Goal: Use online tool/utility: Utilize a website feature to perform a specific function

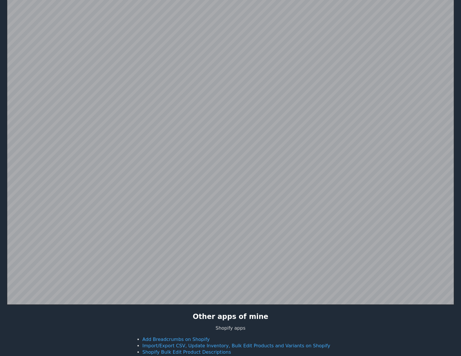
scroll to position [113, 0]
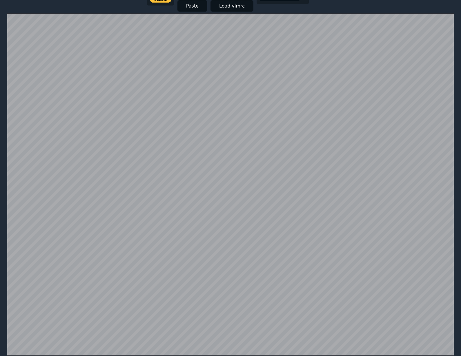
click at [83, 255] on html "**********" at bounding box center [230, 71] width 461 height 368
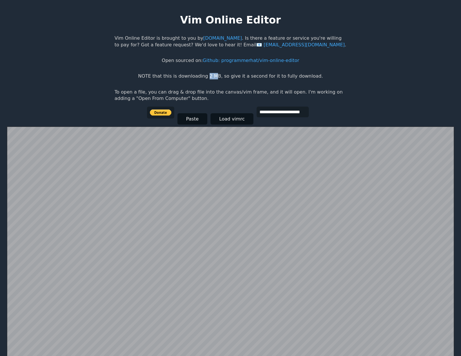
drag, startPoint x: 218, startPoint y: 76, endPoint x: 208, endPoint y: 78, distance: 9.7
click at [211, 78] on p "NOTE that this is downloading 2 MB, so give it a second for it to fully downloa…" at bounding box center [230, 76] width 185 height 6
click at [208, 78] on p "NOTE that this is downloading 2 MB, so give it a second for it to fully downloa…" at bounding box center [230, 76] width 185 height 6
drag, startPoint x: 214, startPoint y: 77, endPoint x: 260, endPoint y: 76, distance: 45.5
click at [260, 76] on p "NOTE that this is downloading 2 MB, so give it a second for it to fully downloa…" at bounding box center [230, 76] width 185 height 6
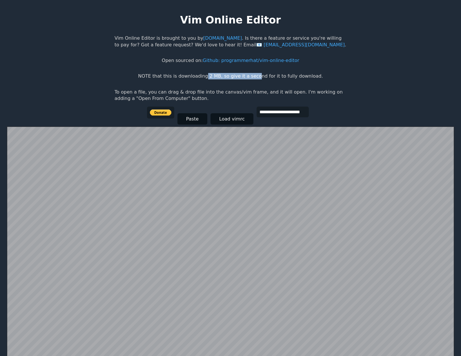
click at [260, 76] on p "NOTE that this is downloading 2 MB, so give it a second for it to fully downloa…" at bounding box center [230, 76] width 185 height 6
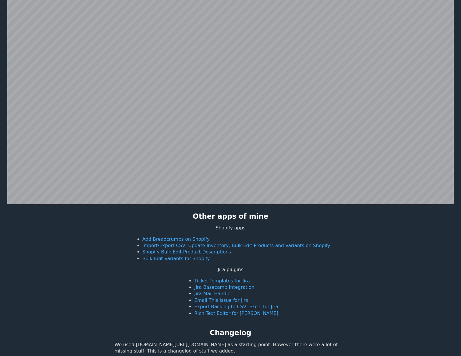
scroll to position [113, 0]
